Goal: Transaction & Acquisition: Purchase product/service

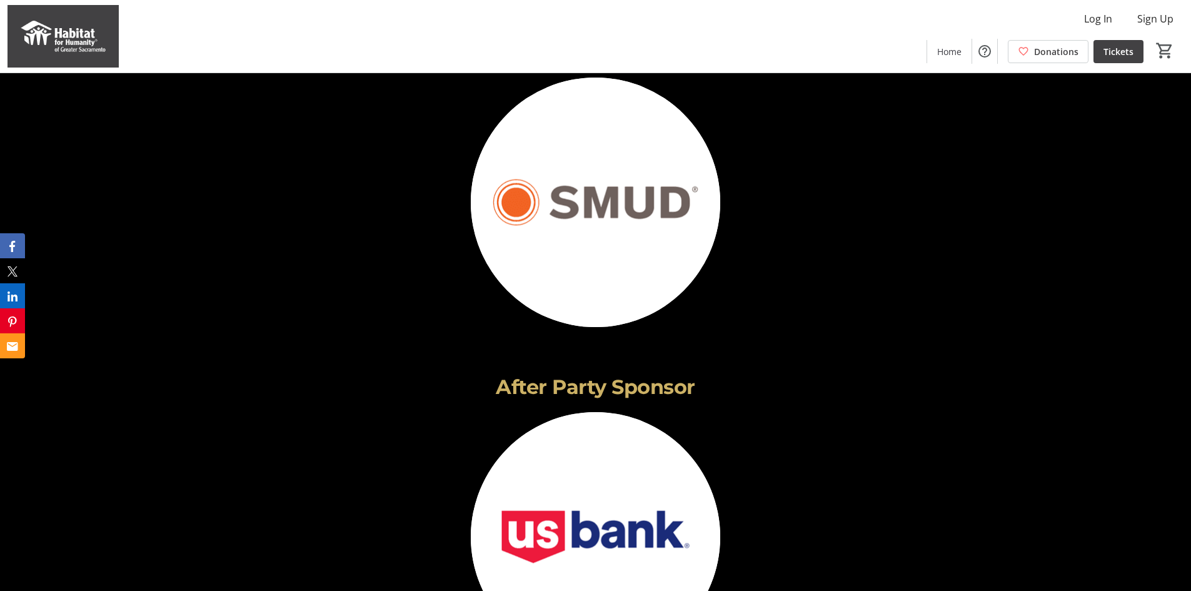
scroll to position [1974, 0]
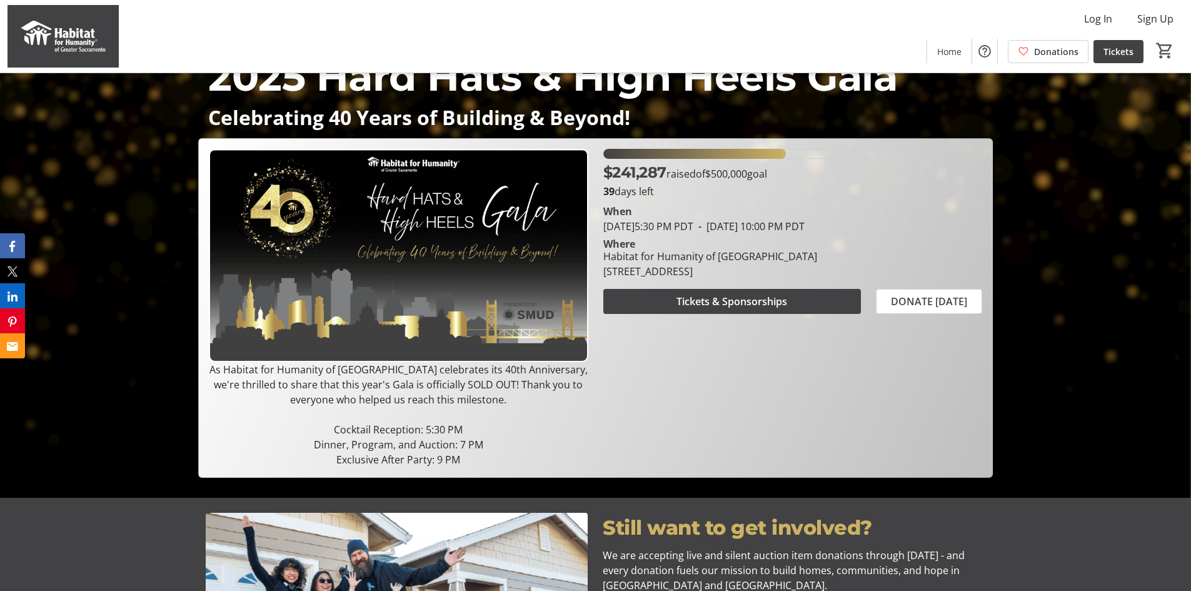
scroll to position [125, 0]
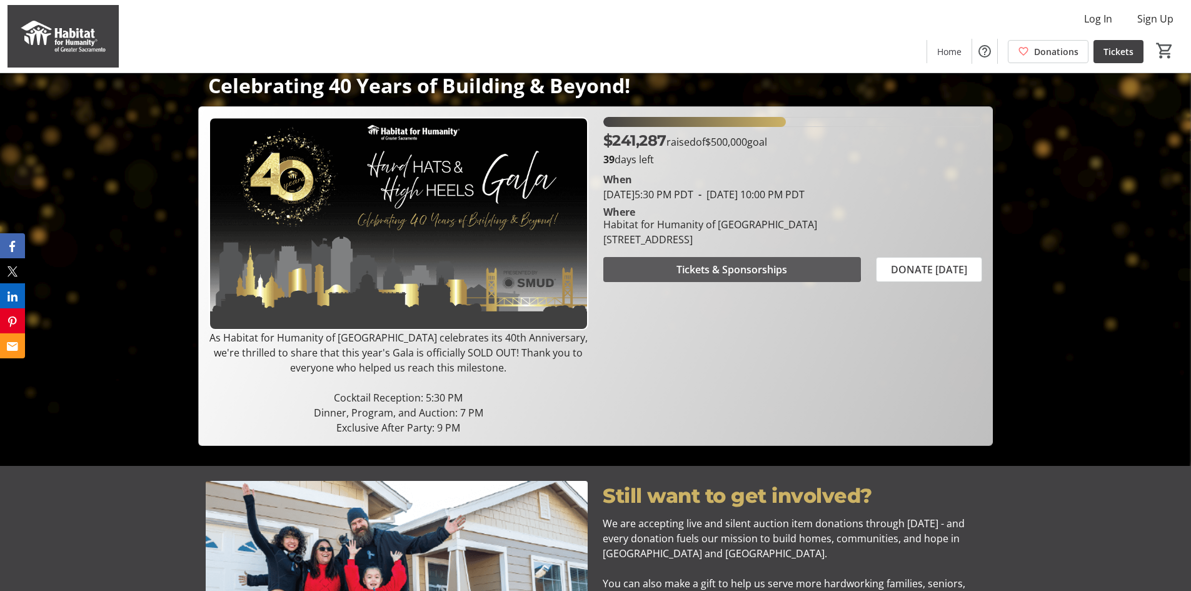
click at [711, 260] on span at bounding box center [732, 269] width 258 height 30
